Goal: Check status: Check status

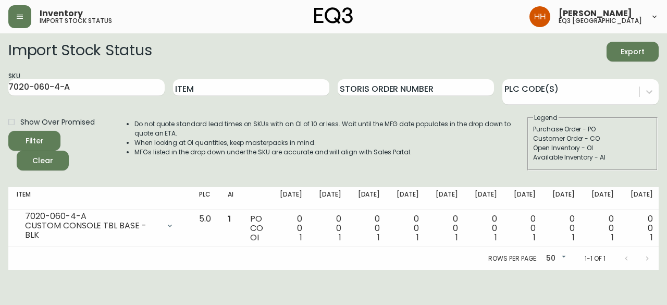
click at [0, 82] on html "Inventory import stock status Hayley Henderson eq3 calgary Import Stock Status …" at bounding box center [333, 135] width 667 height 270
paste input "3140-9208-2"
click at [8, 131] on button "Filter" at bounding box center [34, 141] width 52 height 20
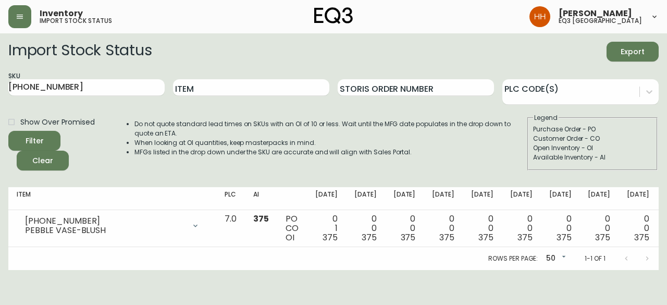
drag, startPoint x: 113, startPoint y: 79, endPoint x: -59, endPoint y: 78, distance: 171.9
click at [0, 78] on html "Inventory import stock status Hayley Henderson eq3 calgary Import Stock Status …" at bounding box center [333, 135] width 667 height 270
click at [110, 98] on div "SKU 3140-9208-2" at bounding box center [86, 88] width 156 height 34
click at [105, 91] on input "3140-9208-2" at bounding box center [86, 87] width 156 height 17
drag, startPoint x: 98, startPoint y: 88, endPoint x: -125, endPoint y: 90, distance: 222.9
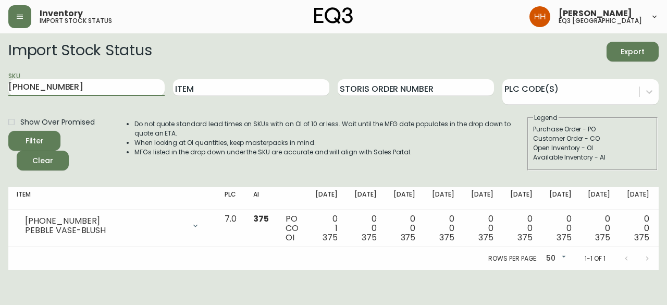
click at [0, 90] on html "Inventory import stock status Hayley Henderson eq3 calgary Import Stock Status …" at bounding box center [333, 135] width 667 height 270
paste input "7"
click at [8, 131] on button "Filter" at bounding box center [34, 141] width 52 height 20
drag, startPoint x: 66, startPoint y: 91, endPoint x: -154, endPoint y: 89, distance: 219.8
click at [0, 89] on html "Inventory import stock status Hayley Henderson eq3 calgary Import Stock Status …" at bounding box center [333, 135] width 667 height 270
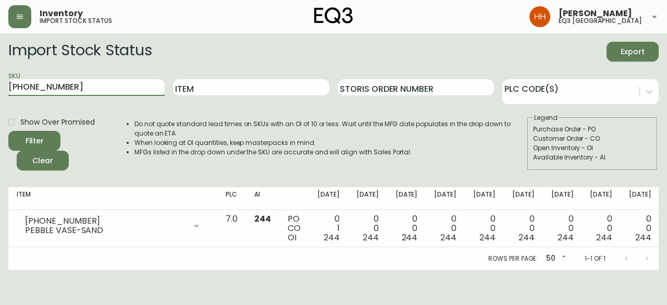
paste input "9-3"
click at [8, 131] on button "Filter" at bounding box center [34, 141] width 52 height 20
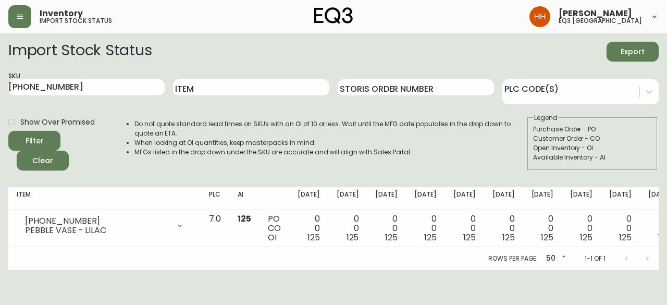
drag, startPoint x: 144, startPoint y: 91, endPoint x: -116, endPoint y: 96, distance: 260.0
click at [0, 96] on html "Inventory import stock status Hayley Henderson eq3 calgary Import Stock Status …" at bounding box center [333, 135] width 667 height 270
paste input "80-522-01"
type input "3180-522-01"
click at [8, 131] on button "Filter" at bounding box center [34, 141] width 52 height 20
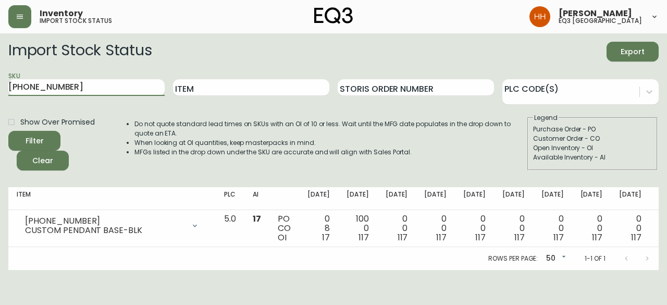
click at [333, 165] on div "Do not quote standard lead times on SKUs with an OI of 10 or less. Wait until t…" at bounding box center [320, 141] width 413 height 57
